Goal: Task Accomplishment & Management: Manage account settings

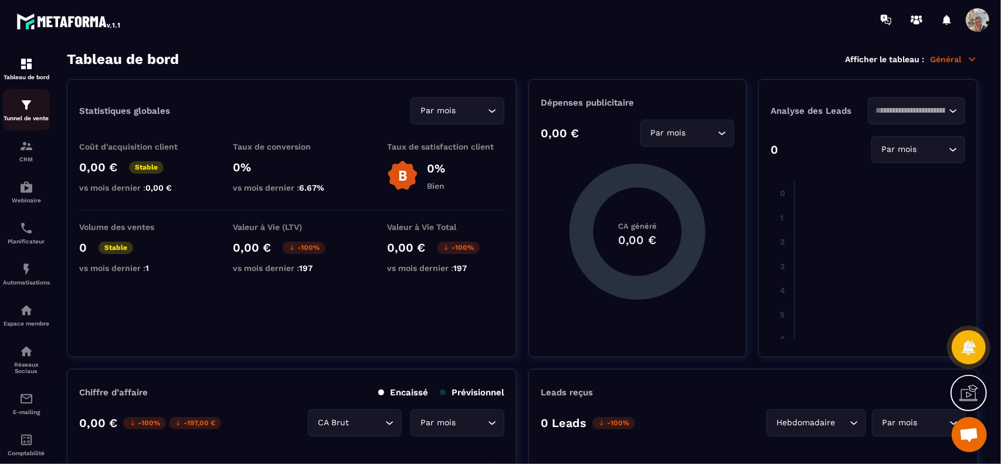
click at [29, 112] on img at bounding box center [26, 105] width 14 height 14
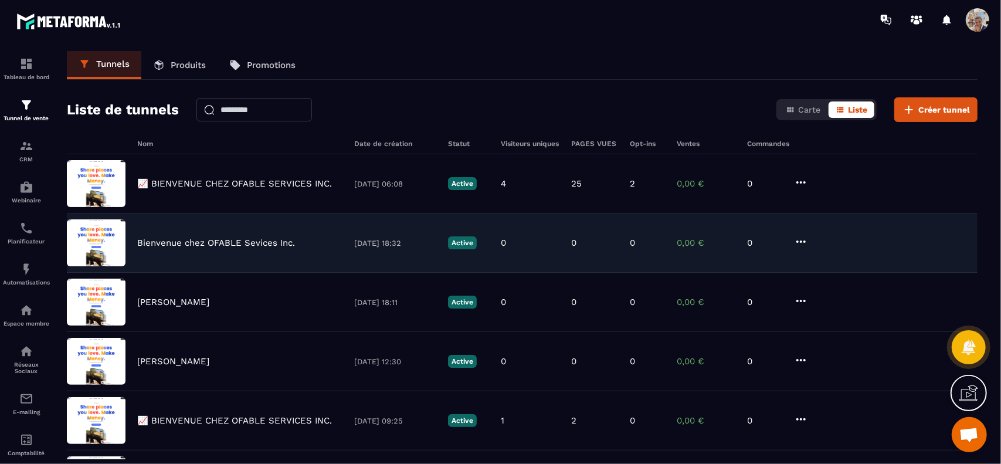
click at [300, 273] on div "Bienvenue chez OFABLE Sevices Inc. [DATE] 18:32 Active 0 0 0 0,00 € 0" at bounding box center [522, 302] width 911 height 59
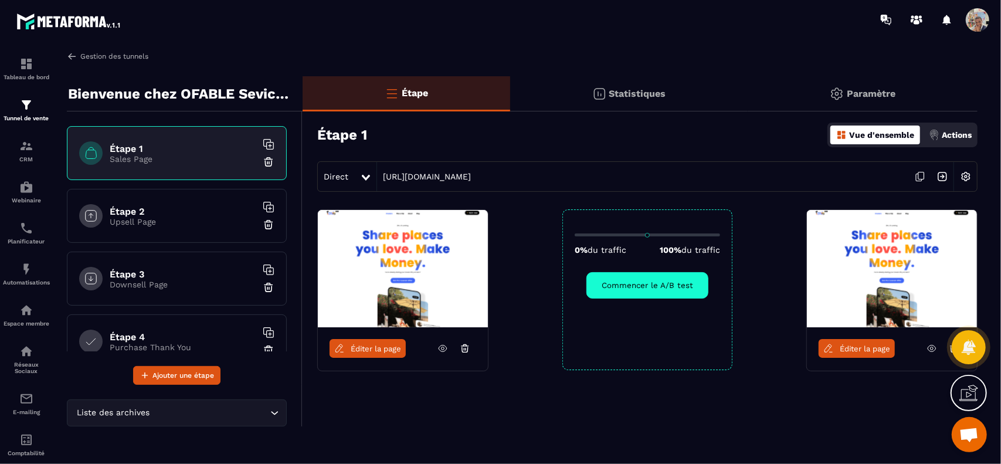
click at [72, 58] on img at bounding box center [72, 56] width 11 height 11
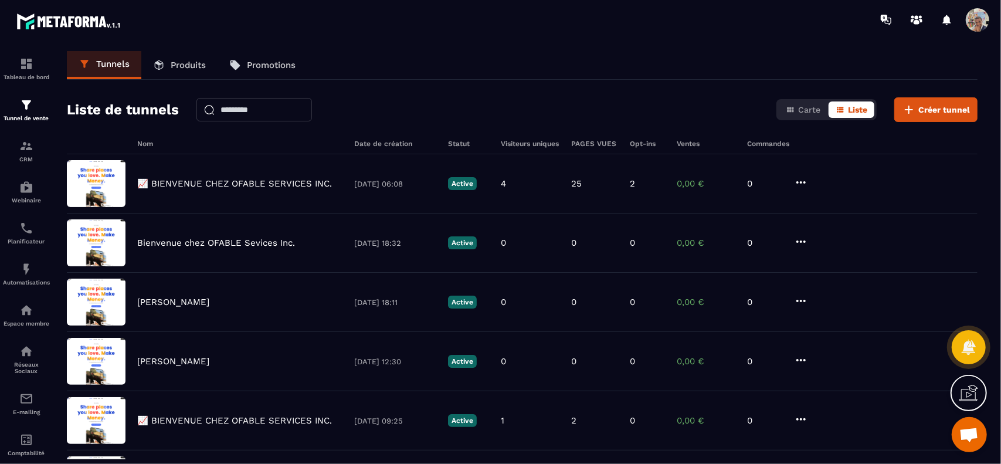
click at [995, 444] on section "Tableau de bord Tunnel de vente CRM Webinaire Planificateur Automatisations Esp…" at bounding box center [500, 255] width 1001 height 432
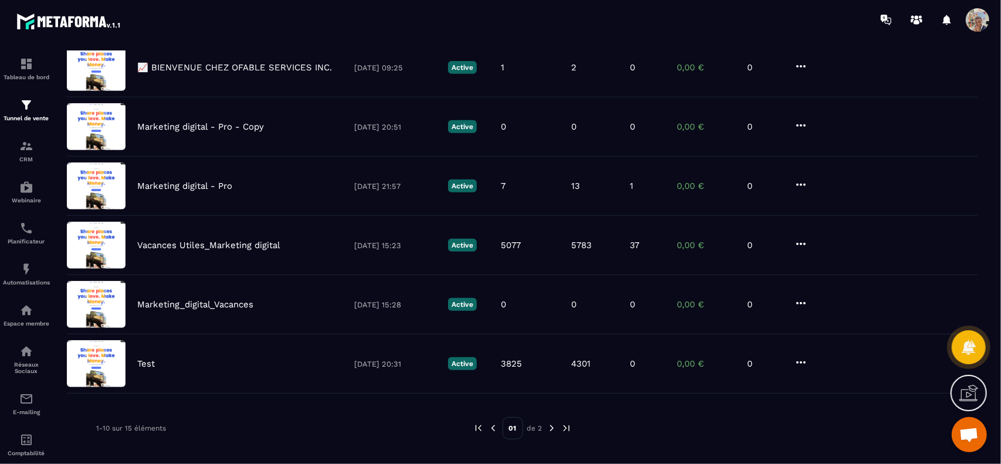
scroll to position [359, 0]
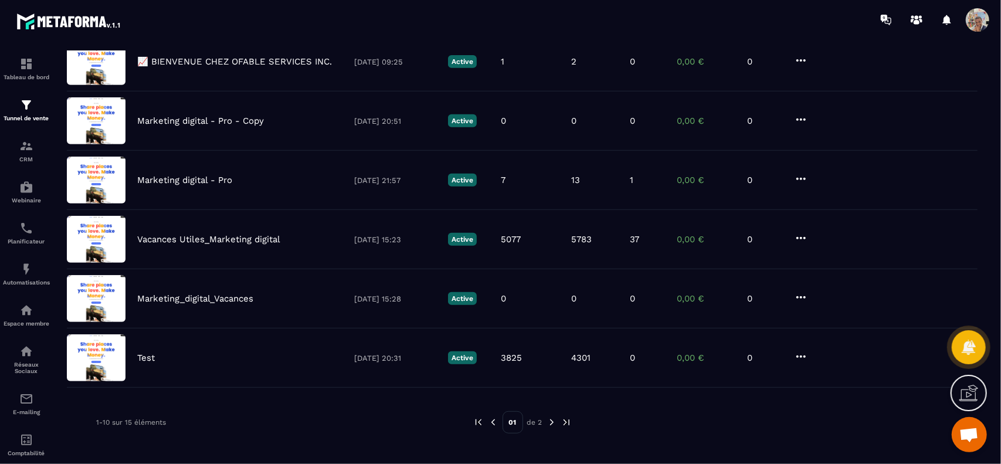
click at [550, 420] on img at bounding box center [552, 422] width 11 height 11
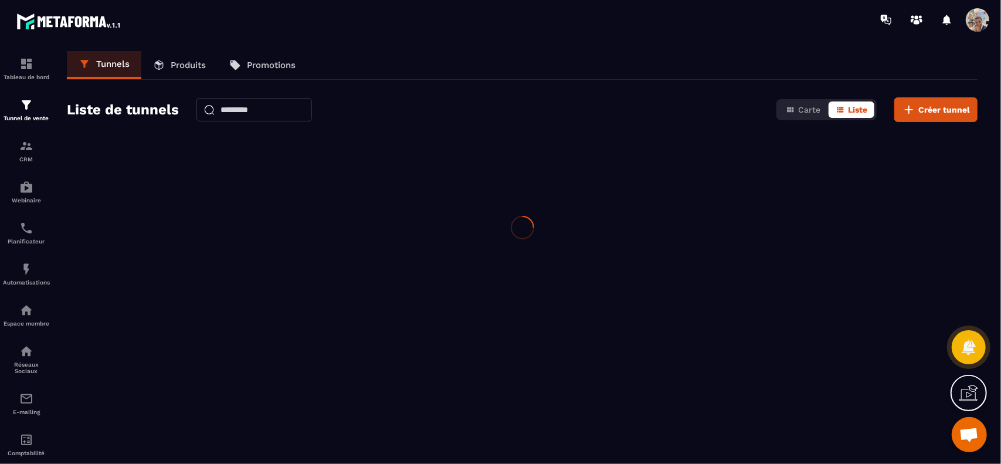
scroll to position [0, 0]
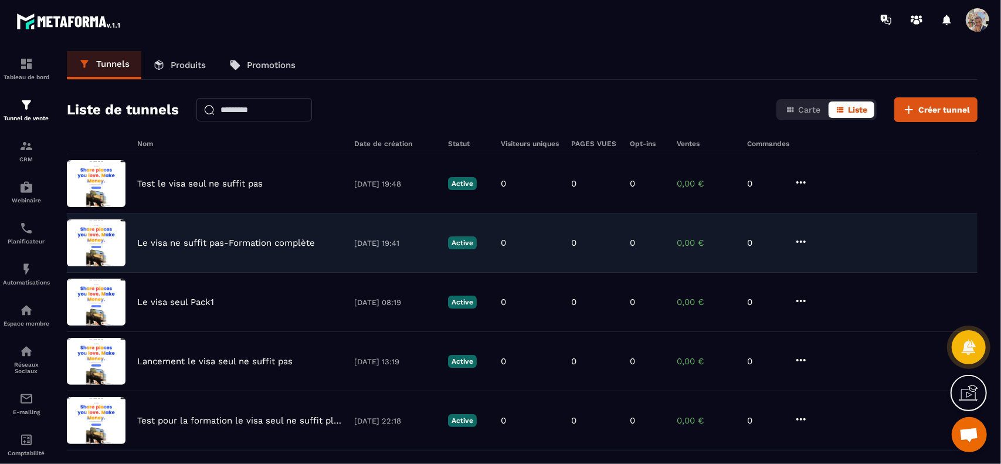
click at [247, 241] on p "Le visa ne suffit pas-Formation complète" at bounding box center [226, 242] width 178 height 11
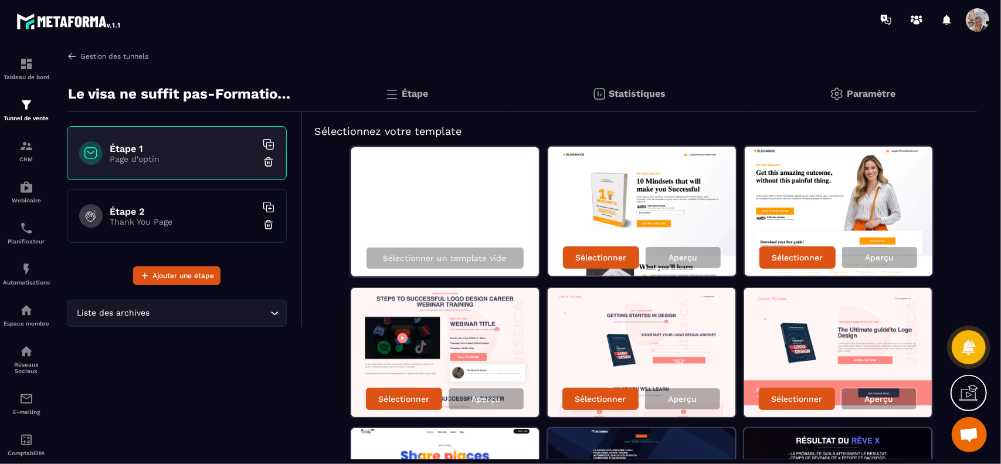
click at [72, 56] on img at bounding box center [72, 56] width 11 height 11
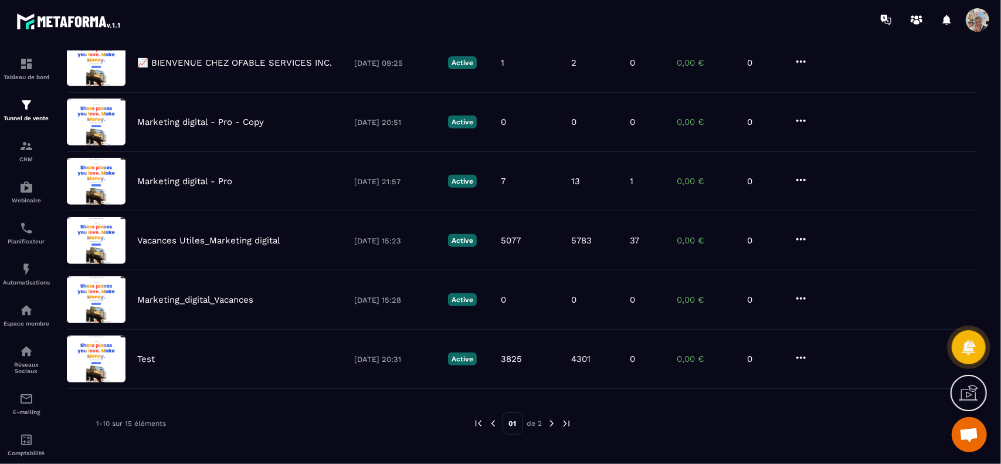
scroll to position [359, 0]
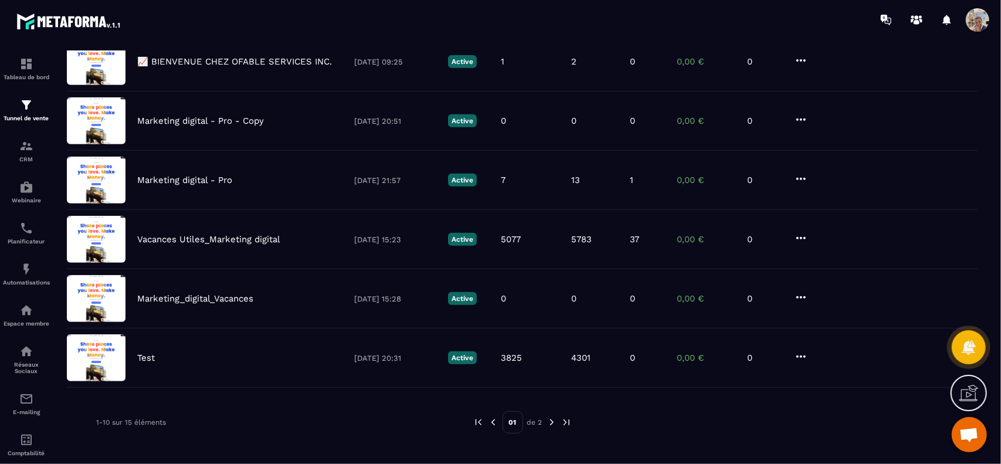
click at [552, 419] on img at bounding box center [552, 422] width 11 height 11
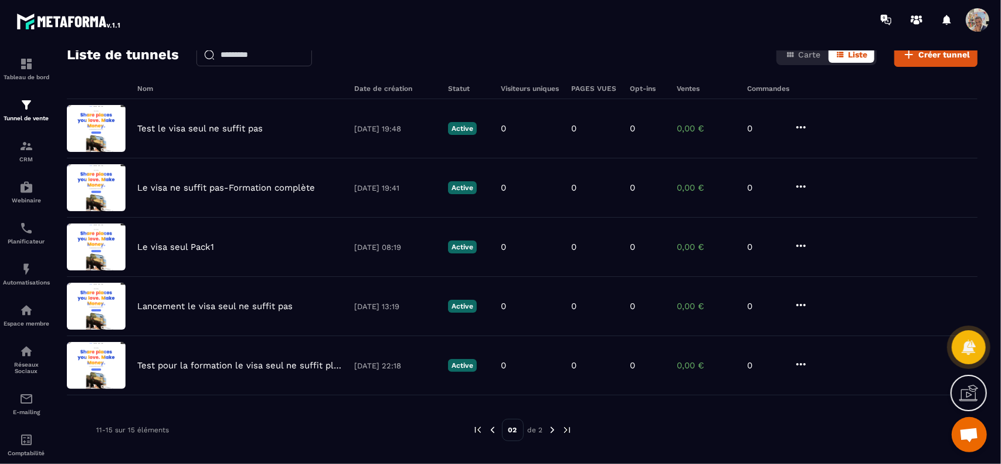
scroll to position [63, 0]
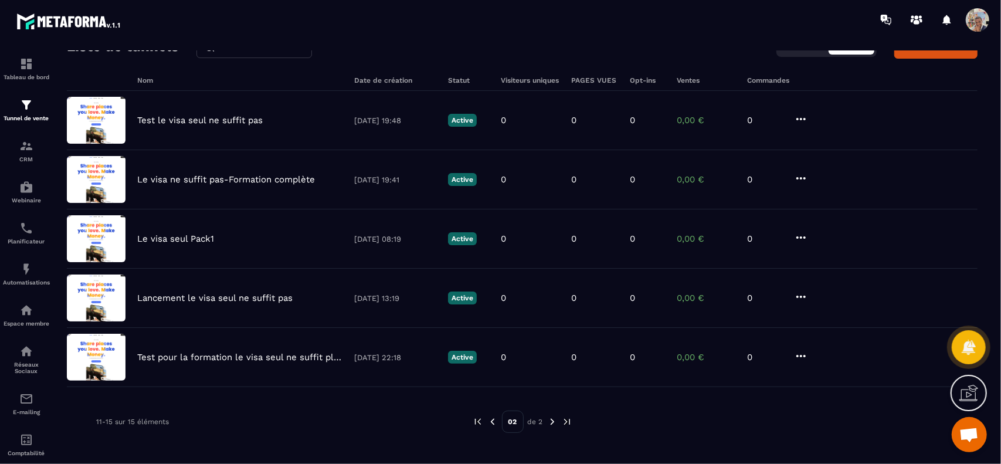
click at [495, 418] on img at bounding box center [492, 421] width 11 height 11
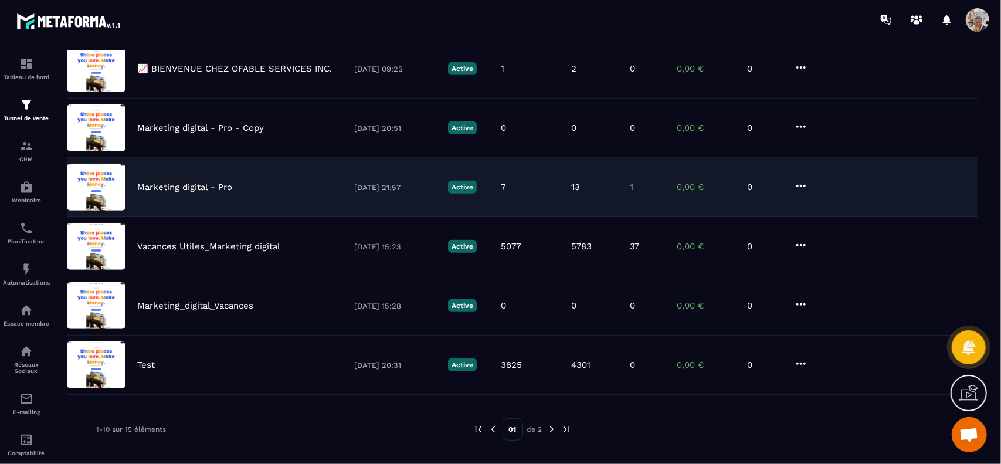
scroll to position [359, 0]
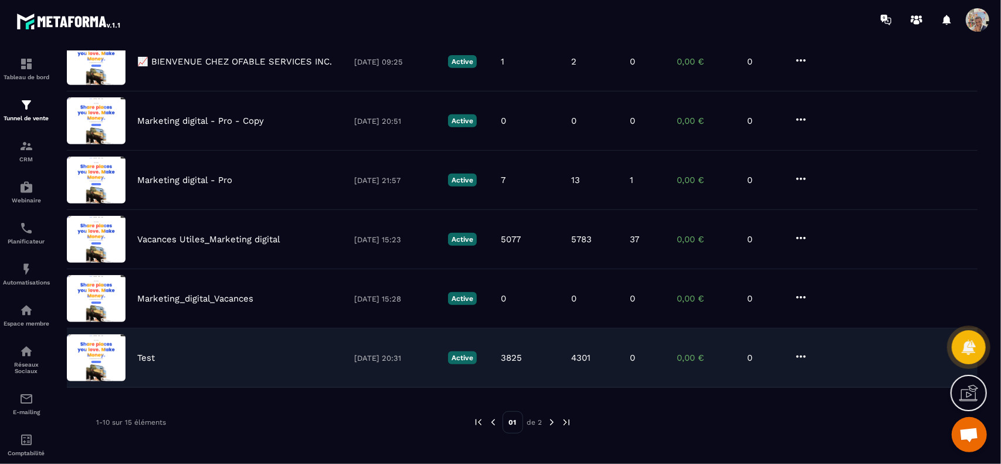
click at [382, 360] on div "Test [DATE] 20:31 Active 3825 4301 0 0,00 € 0" at bounding box center [522, 357] width 911 height 59
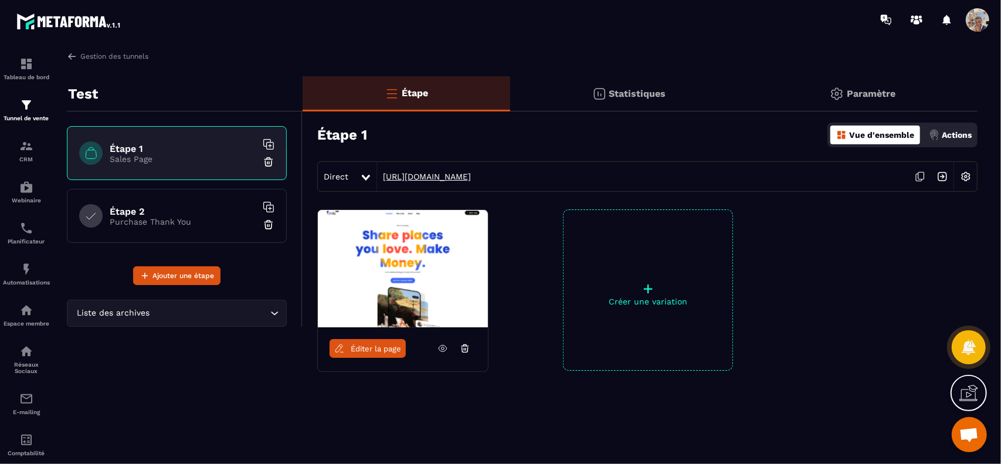
click at [416, 178] on link "[URL][DOMAIN_NAME]" at bounding box center [424, 176] width 94 height 9
click at [440, 348] on icon at bounding box center [442, 348] width 11 height 11
click at [366, 179] on icon at bounding box center [366, 178] width 8 height 6
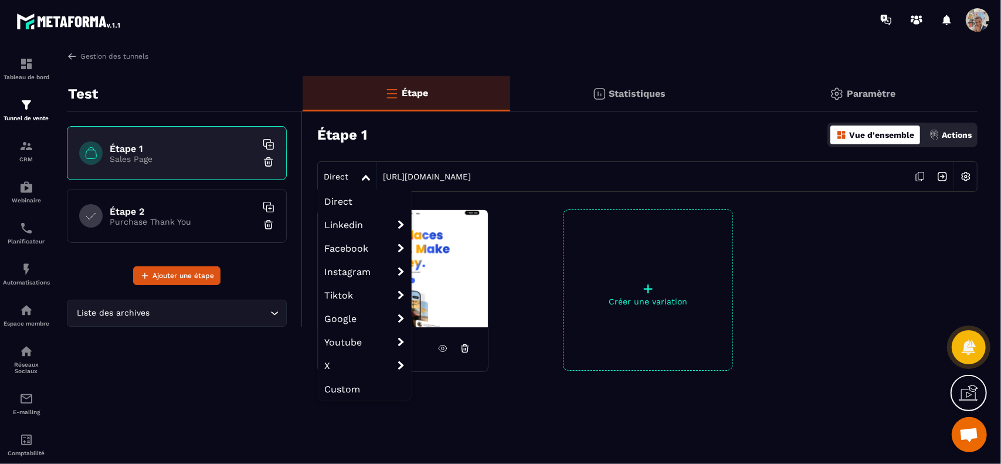
click at [366, 179] on icon at bounding box center [366, 178] width 8 height 6
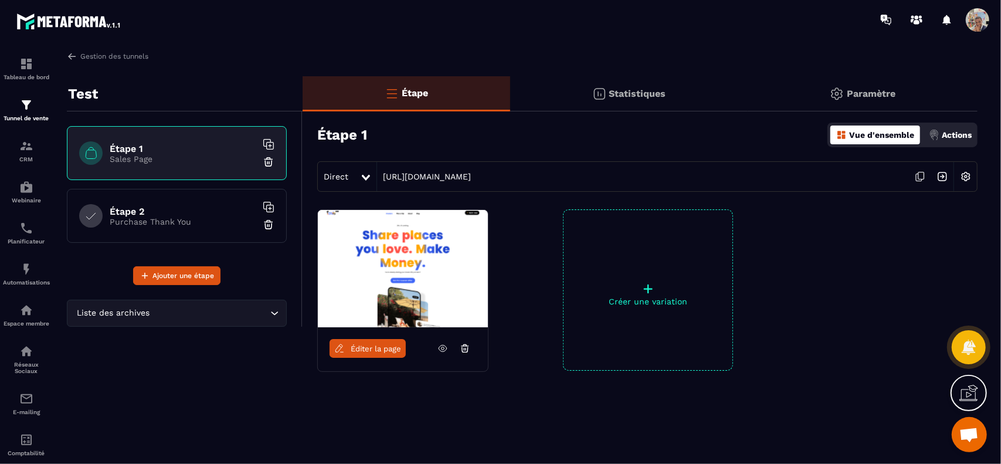
click at [386, 351] on span "Éditer la page" at bounding box center [376, 348] width 50 height 9
